Goal: Information Seeking & Learning: Learn about a topic

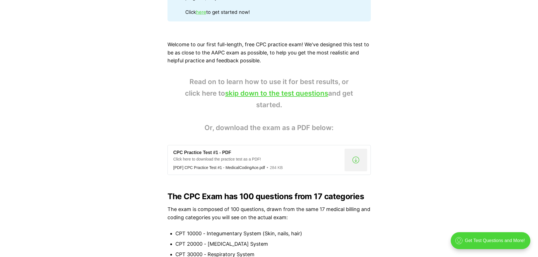
scroll to position [348, 0]
click at [356, 163] on div ".a{fill:none;stroke:currentColor;stroke-linecap:round;stroke-linejoin:round;str…" at bounding box center [355, 159] width 23 height 23
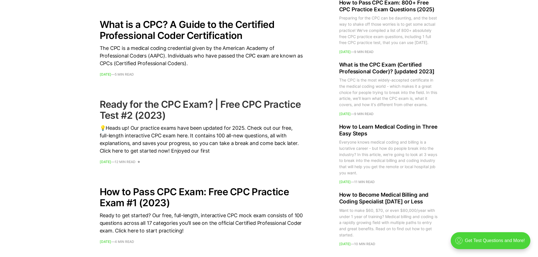
scroll to position [705, 0]
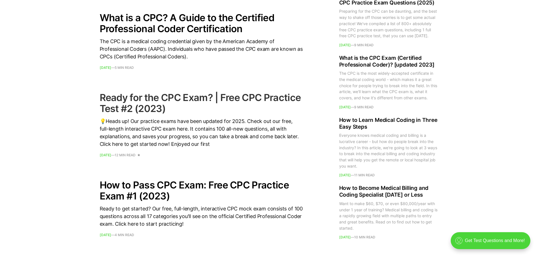
click at [142, 108] on h2 "Ready for the CPC Exam? | Free CPC Practice Test #2 (2023)" at bounding box center [201, 103] width 203 height 22
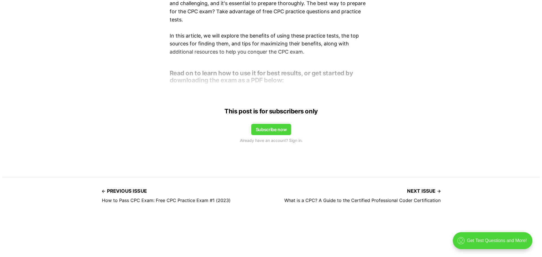
scroll to position [442, 0]
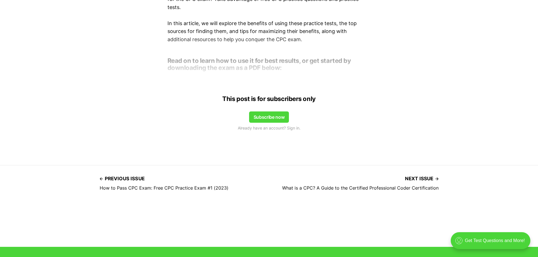
click at [268, 115] on button "Subscribe now" at bounding box center [269, 116] width 40 height 11
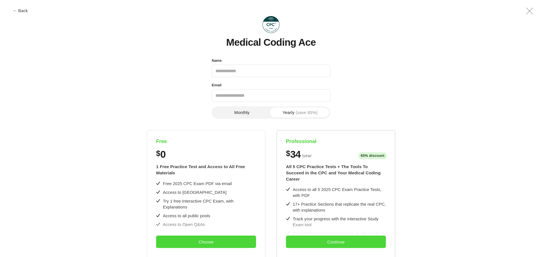
scroll to position [0, 0]
